Goal: Task Accomplishment & Management: Complete application form

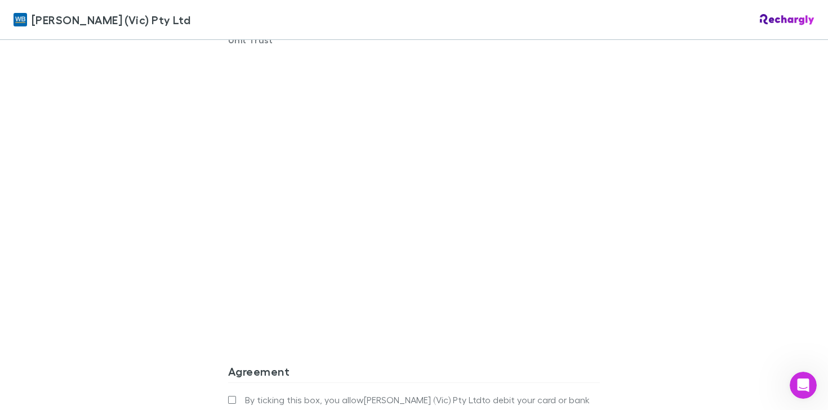
scroll to position [1042, 0]
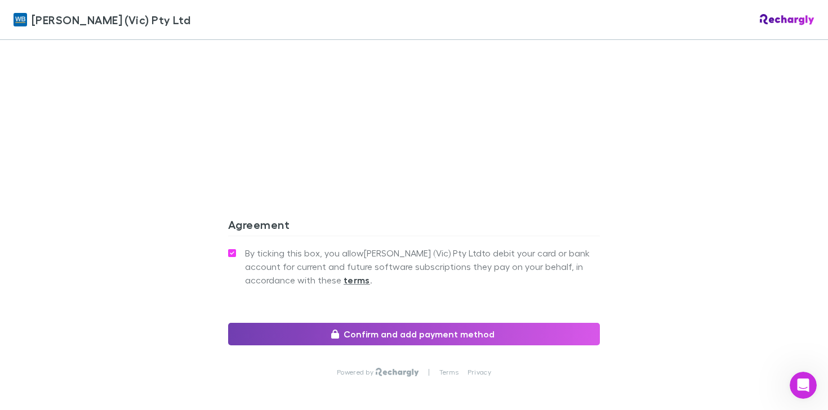
click at [383, 331] on button "Confirm and add payment method" at bounding box center [414, 334] width 372 height 23
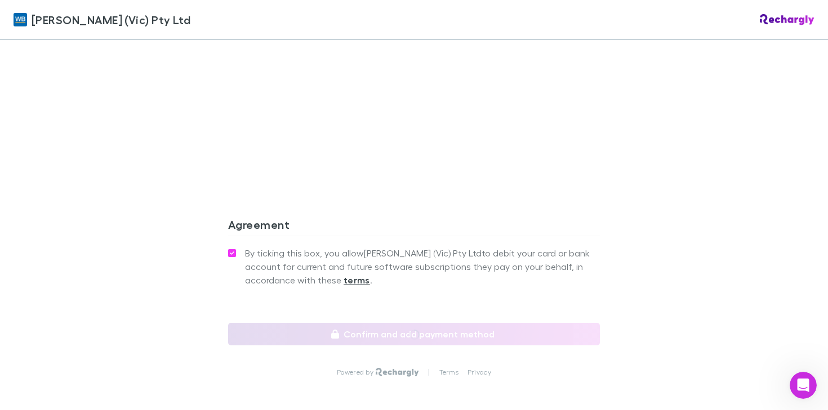
scroll to position [1083, 0]
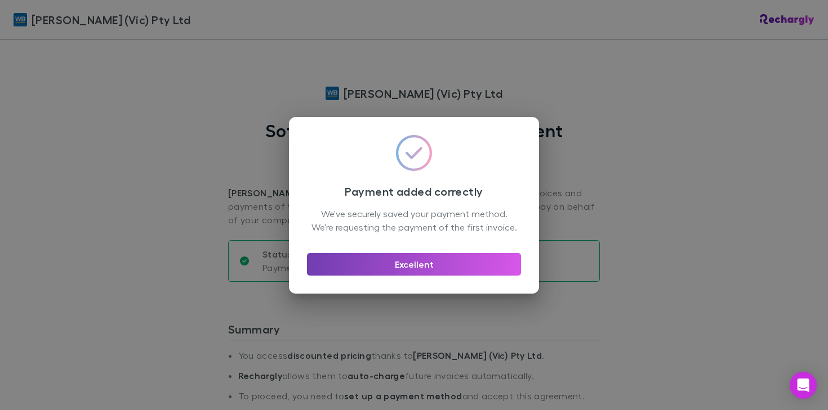
click at [413, 269] on button "Excellent" at bounding box center [414, 264] width 214 height 23
